Goal: Navigation & Orientation: Go to known website

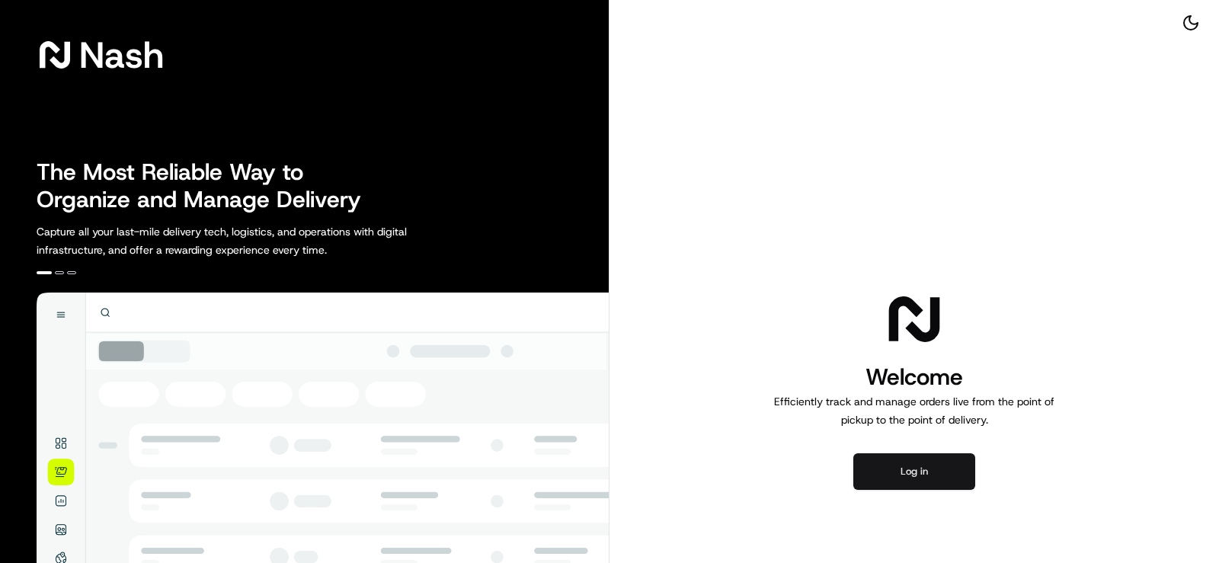
click at [866, 466] on button "Log in" at bounding box center [914, 471] width 122 height 37
